Goal: Task Accomplishment & Management: Use online tool/utility

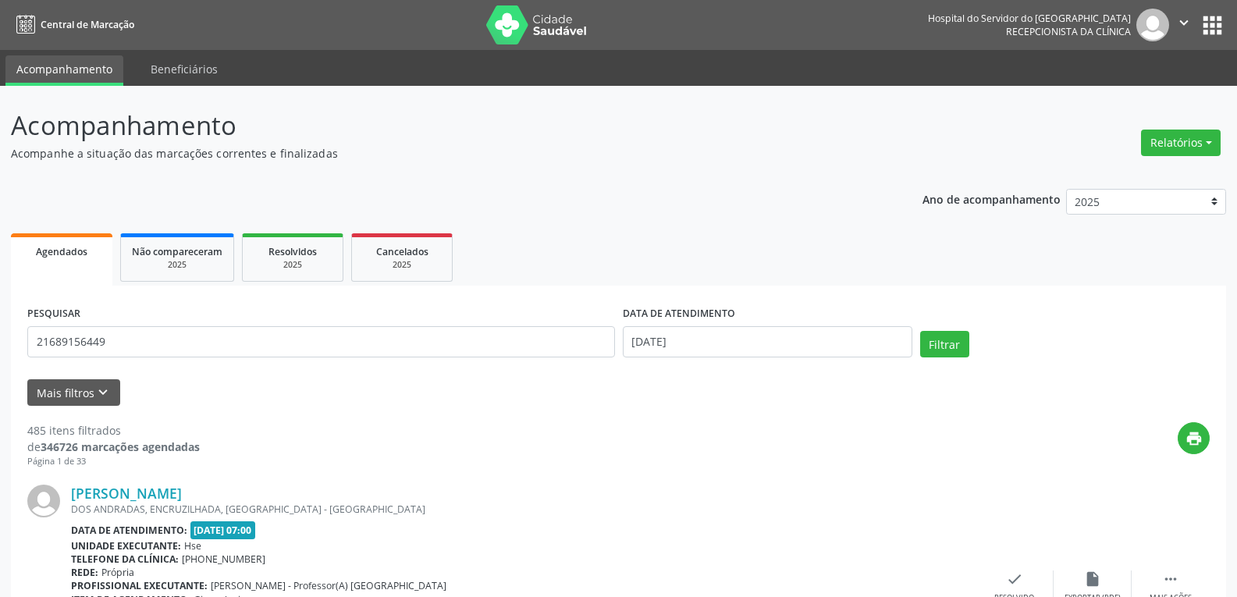
type input "21689156449"
click at [920, 331] on button "Filtrar" at bounding box center [944, 344] width 49 height 27
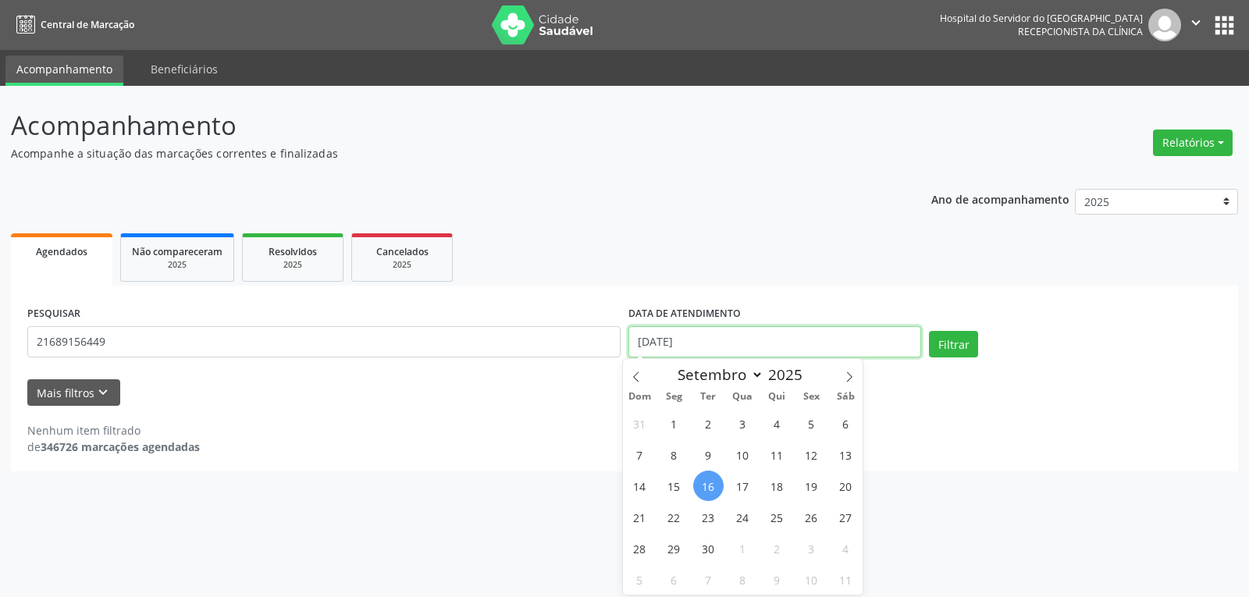
drag, startPoint x: 710, startPoint y: 347, endPoint x: 610, endPoint y: 343, distance: 100.0
click at [590, 347] on div "PESQUISAR 21689156449 DATA DE ATENDIMENTO [DATE] Filtrar" at bounding box center [624, 335] width 1202 height 66
click at [929, 331] on button "Filtrar" at bounding box center [953, 344] width 49 height 27
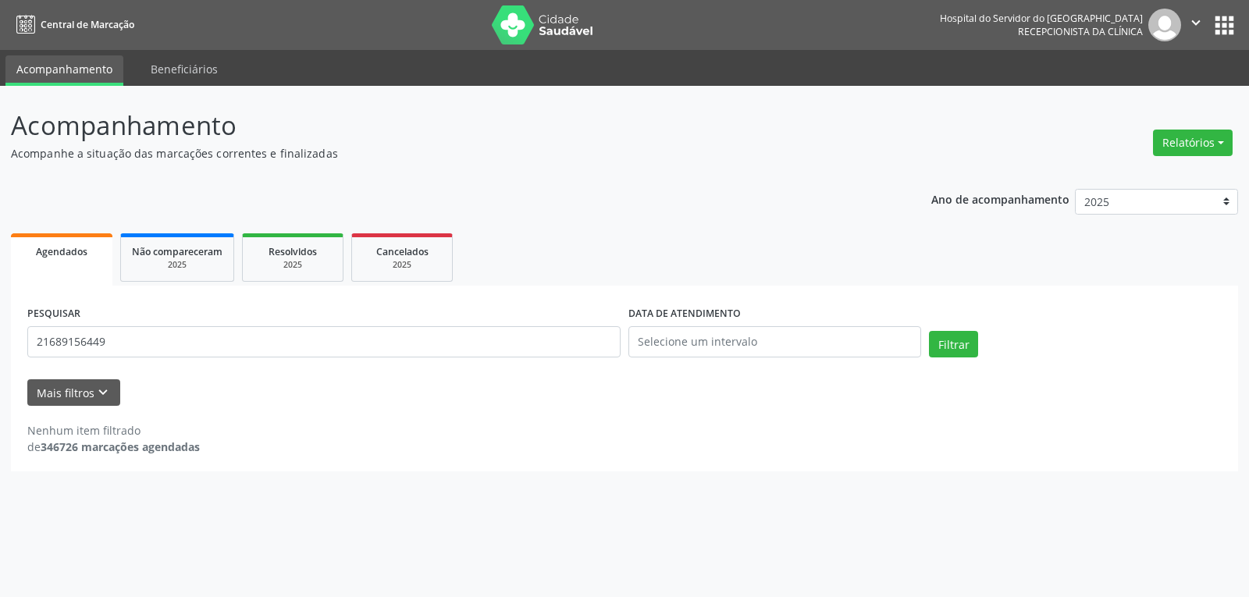
click at [509, 396] on div "Mais filtros keyboard_arrow_down" at bounding box center [624, 392] width 1202 height 27
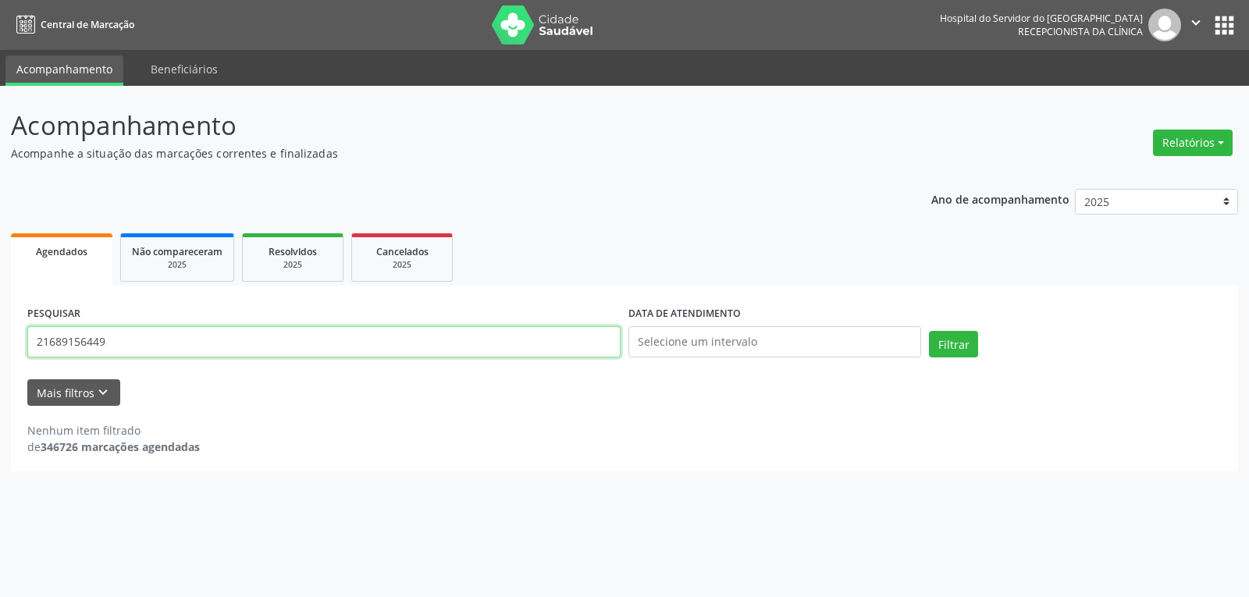
click at [363, 332] on input "21689156449" at bounding box center [323, 341] width 593 height 31
type input "2"
click at [1217, 137] on button "Relatórios" at bounding box center [1193, 143] width 80 height 27
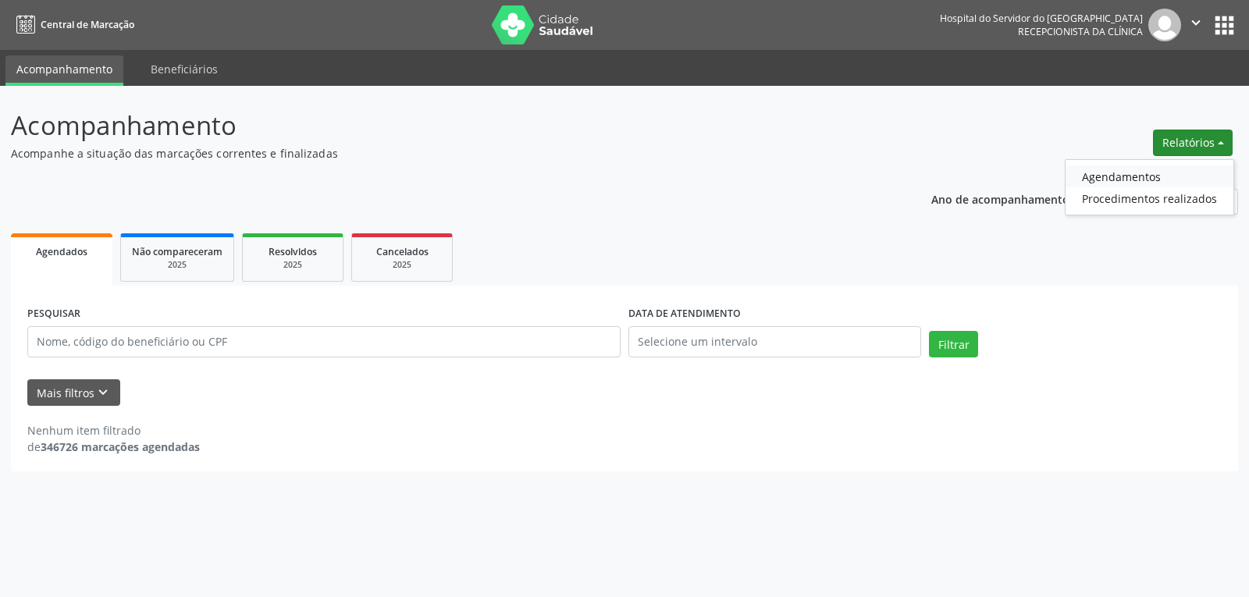
click at [1166, 169] on link "Agendamentos" at bounding box center [1149, 176] width 168 height 22
select select "8"
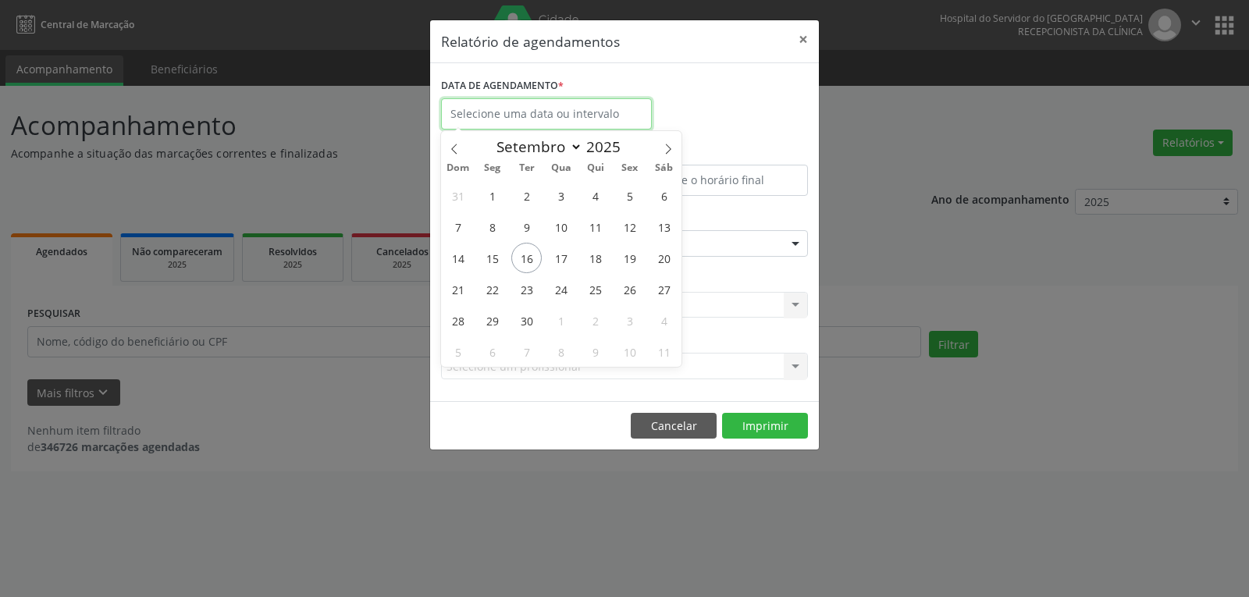
click at [585, 127] on body "Central de Marcação Hospital do Servidor do [GEOGRAPHIC_DATA] Recepcionista da …" at bounding box center [624, 298] width 1249 height 597
click at [528, 262] on span "16" at bounding box center [526, 258] width 30 height 30
type input "[DATE]"
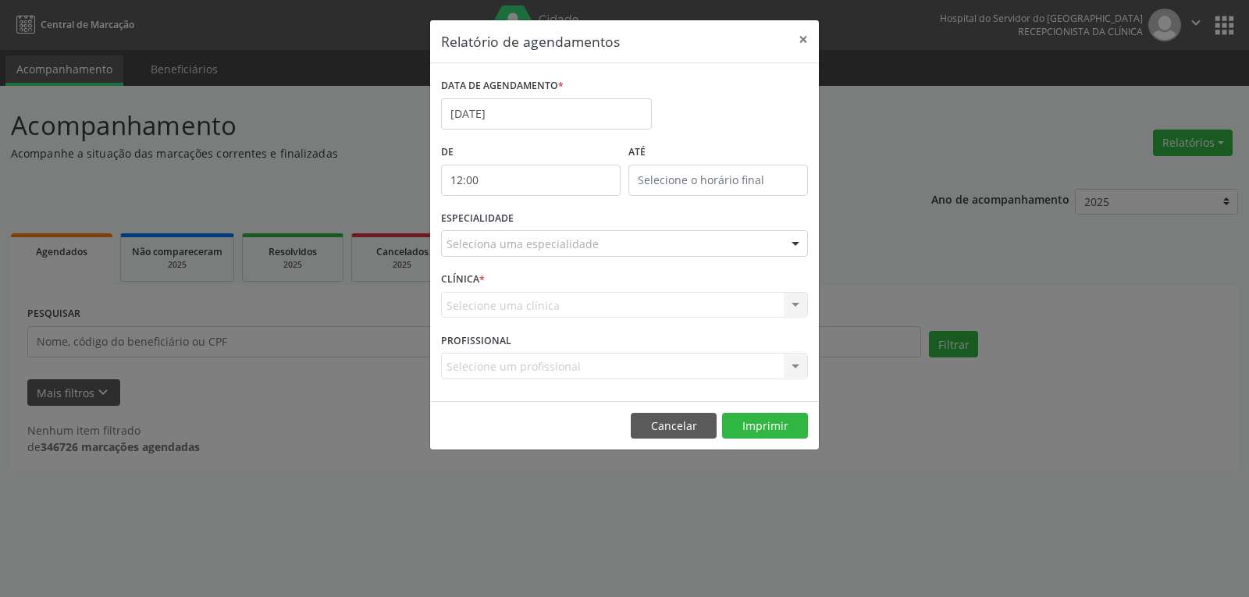
click at [519, 187] on input "12:00" at bounding box center [531, 180] width 180 height 31
click at [549, 226] on span at bounding box center [553, 222] width 11 height 16
type input "11:00"
type input "11"
click at [554, 208] on span at bounding box center [553, 206] width 11 height 16
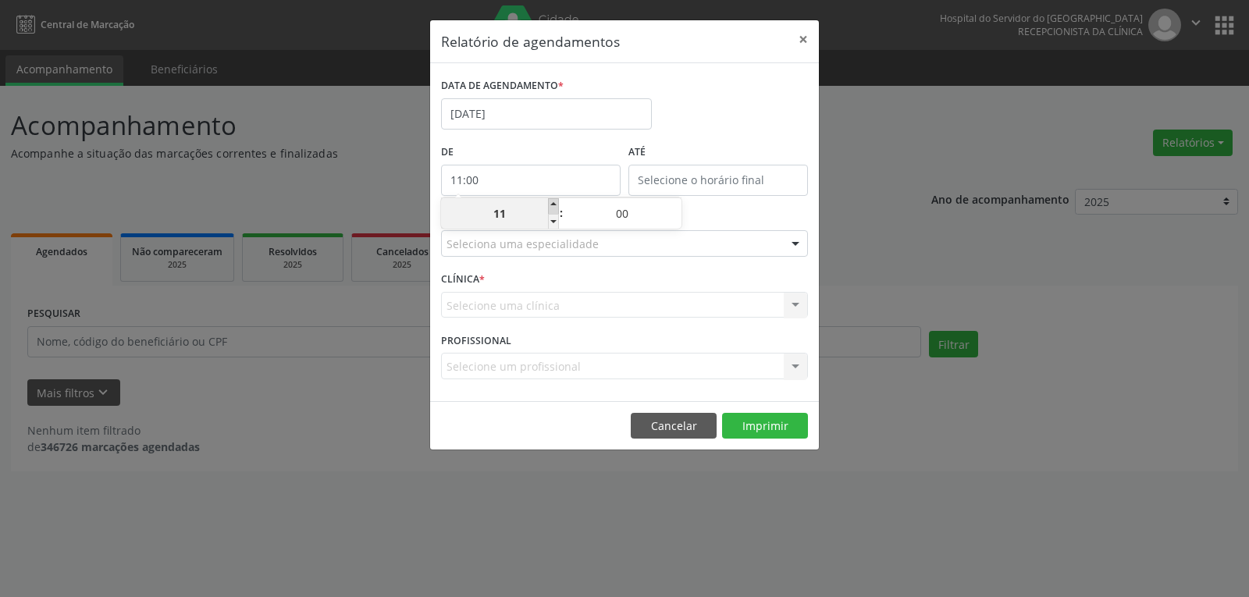
type input "12:00"
type input "12"
click at [554, 208] on span at bounding box center [553, 206] width 11 height 16
type input "13:00"
type input "13"
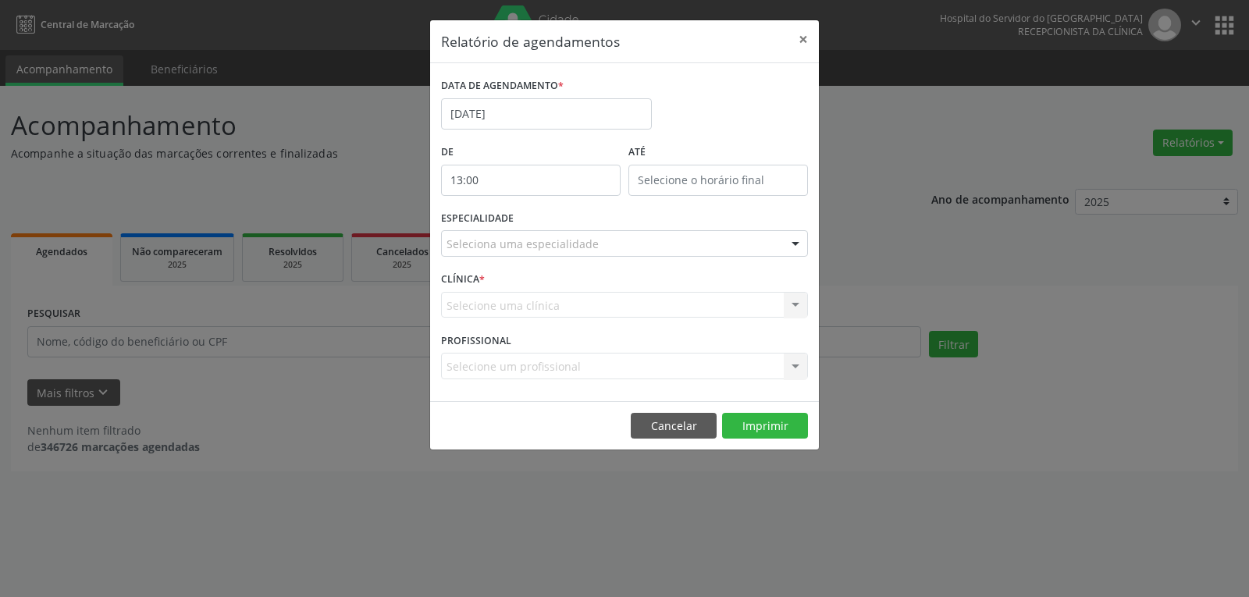
click at [655, 154] on label "ATÉ" at bounding box center [718, 152] width 180 height 24
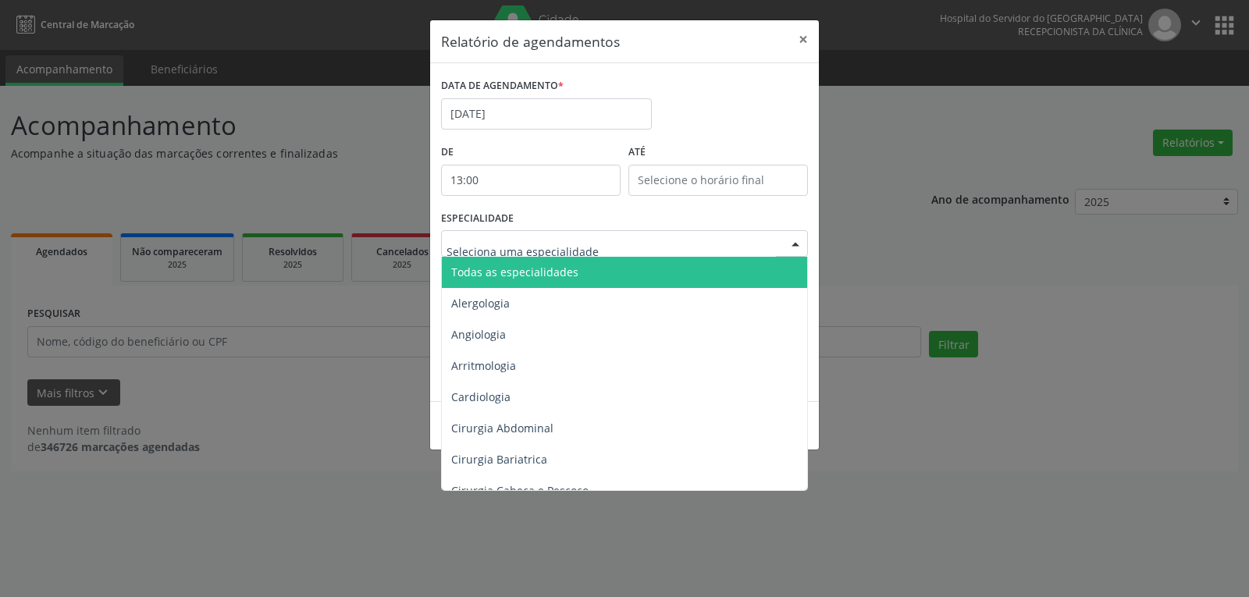
click at [568, 235] on div at bounding box center [624, 243] width 367 height 27
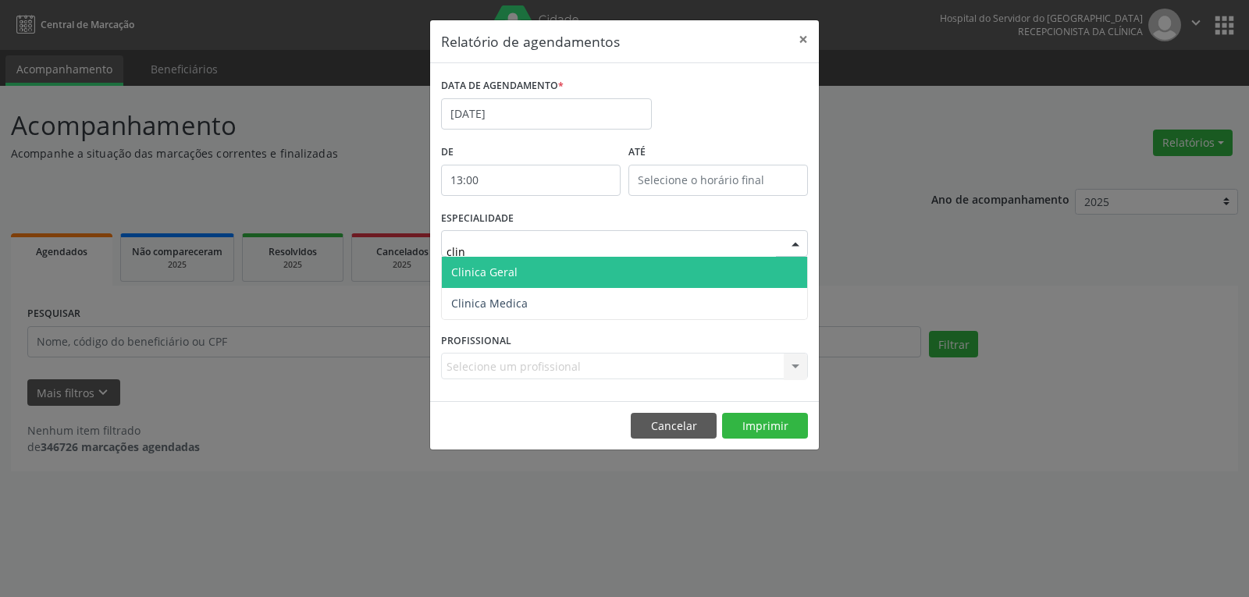
type input "clini"
click at [578, 275] on span "Clinica Geral" at bounding box center [624, 272] width 365 height 31
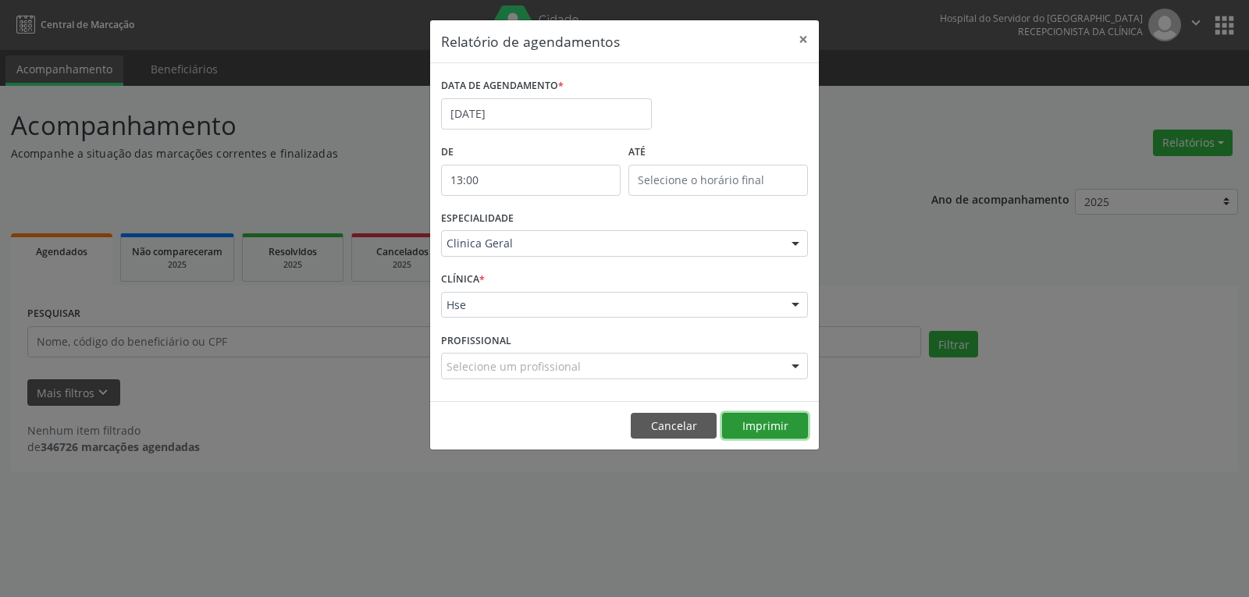
click at [779, 426] on button "Imprimir" at bounding box center [765, 426] width 86 height 27
